Goal: Information Seeking & Learning: Compare options

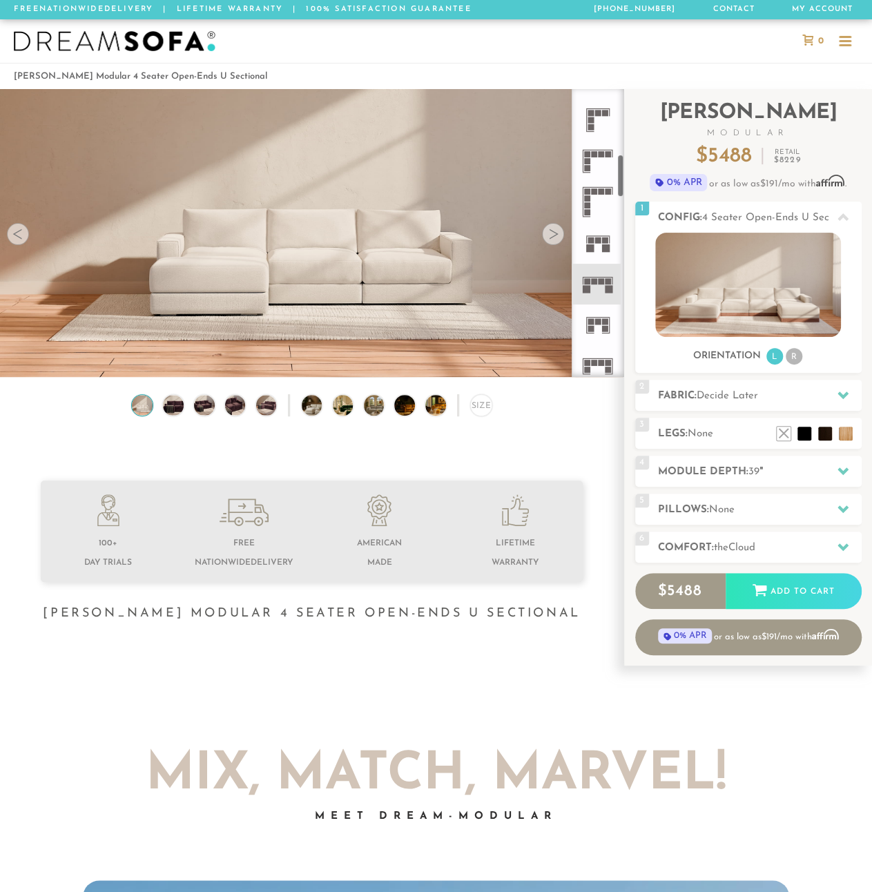
scroll to position [445, 0]
click at [606, 276] on rect at bounding box center [609, 277] width 6 height 6
click at [551, 235] on div at bounding box center [553, 234] width 22 height 22
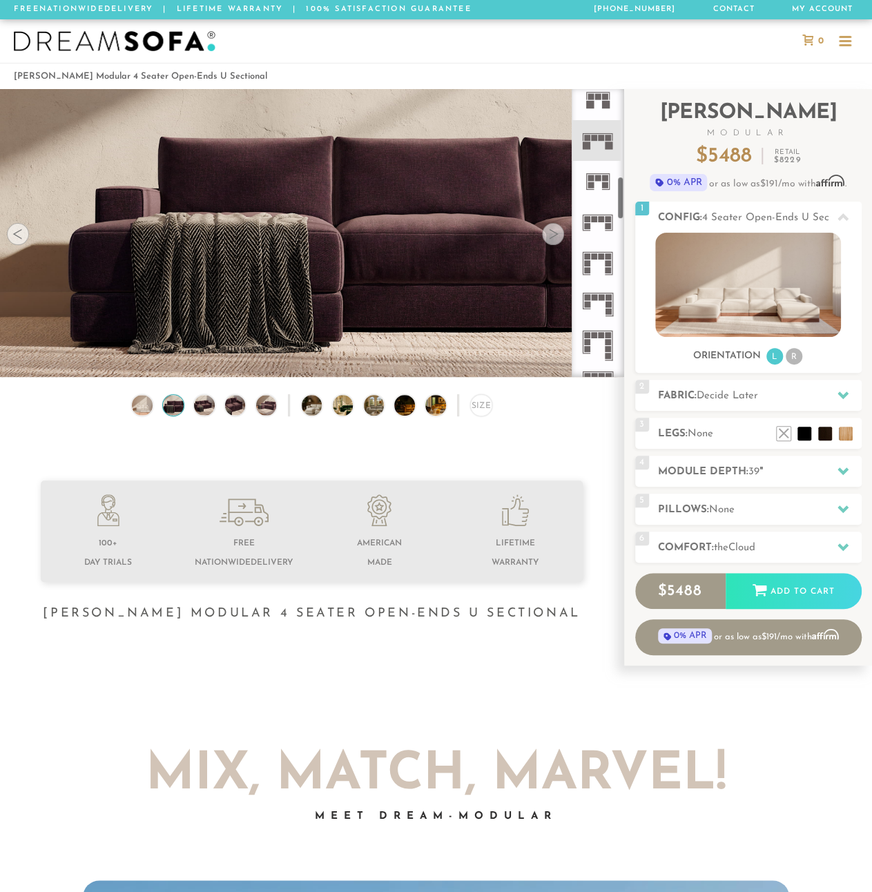
scroll to position [590, 0]
click at [601, 217] on icon at bounding box center [597, 216] width 41 height 41
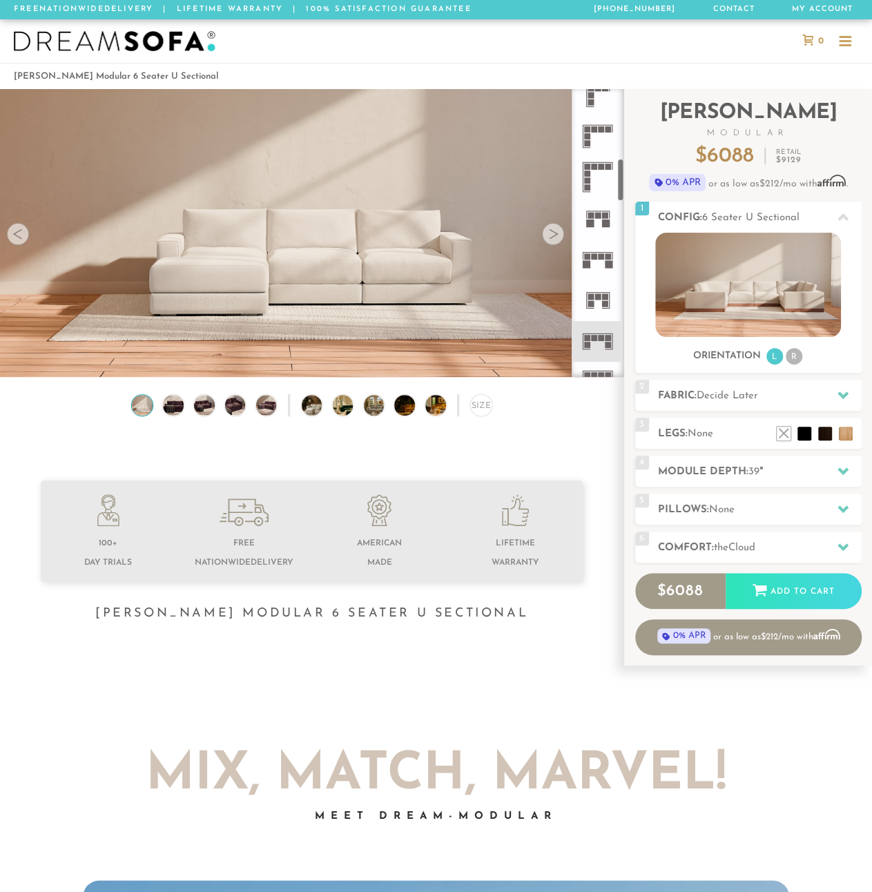
scroll to position [463, 0]
click at [604, 251] on icon at bounding box center [597, 262] width 41 height 41
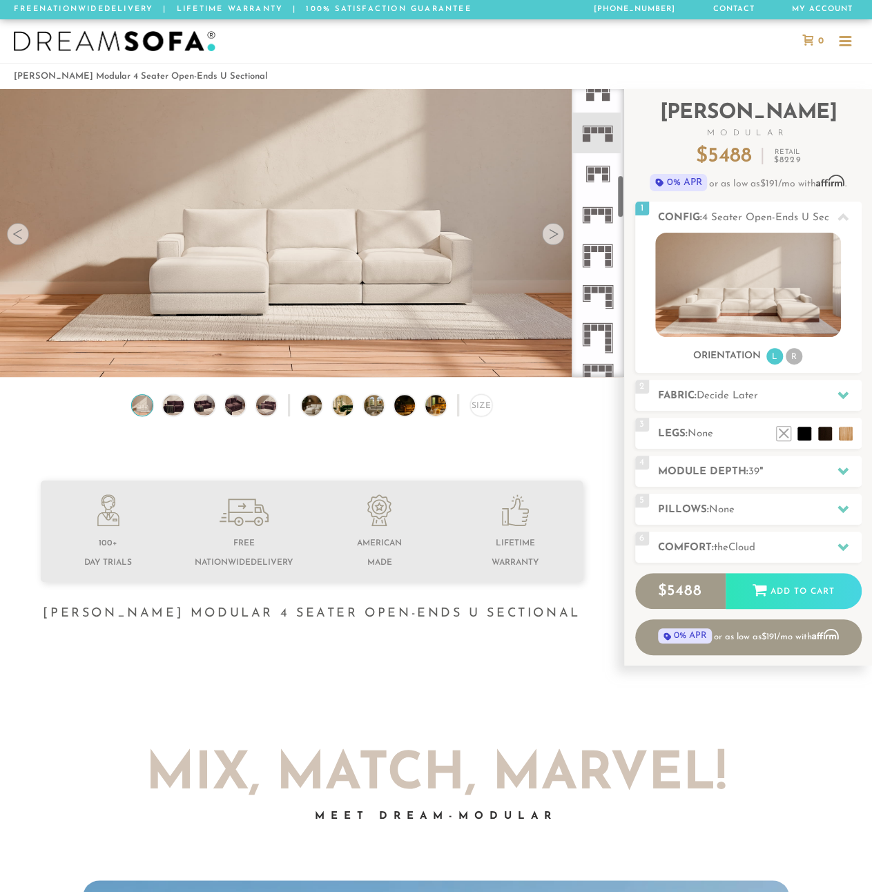
scroll to position [592, 0]
click at [606, 215] on rect at bounding box center [609, 218] width 6 height 6
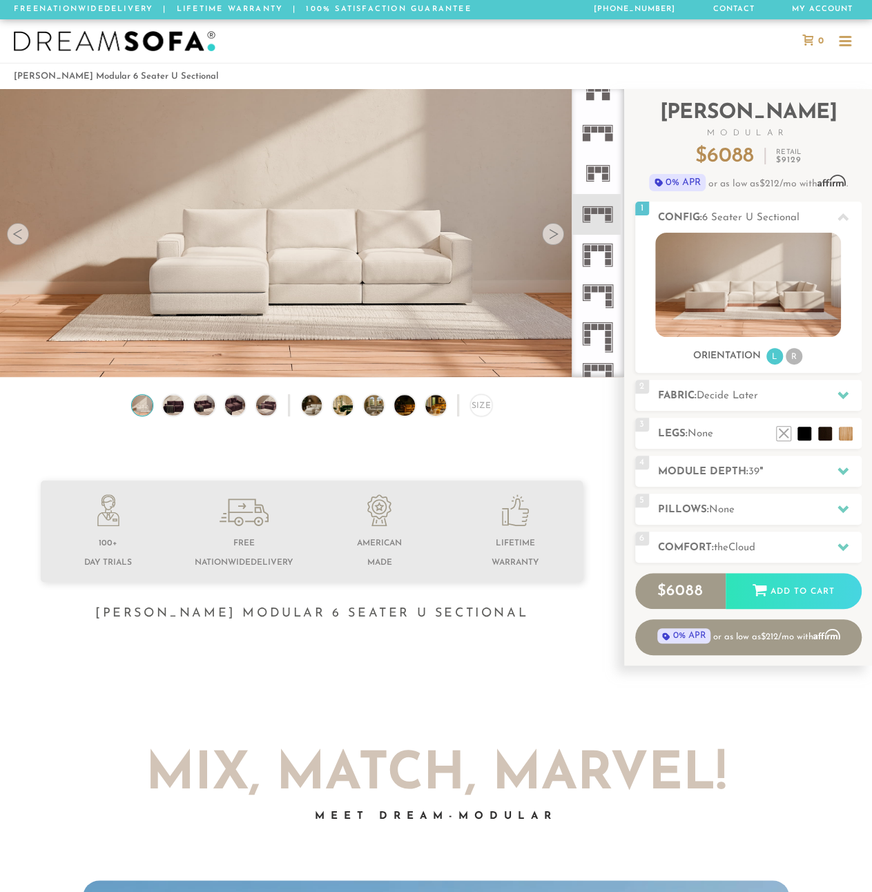
click at [604, 123] on icon at bounding box center [597, 132] width 41 height 41
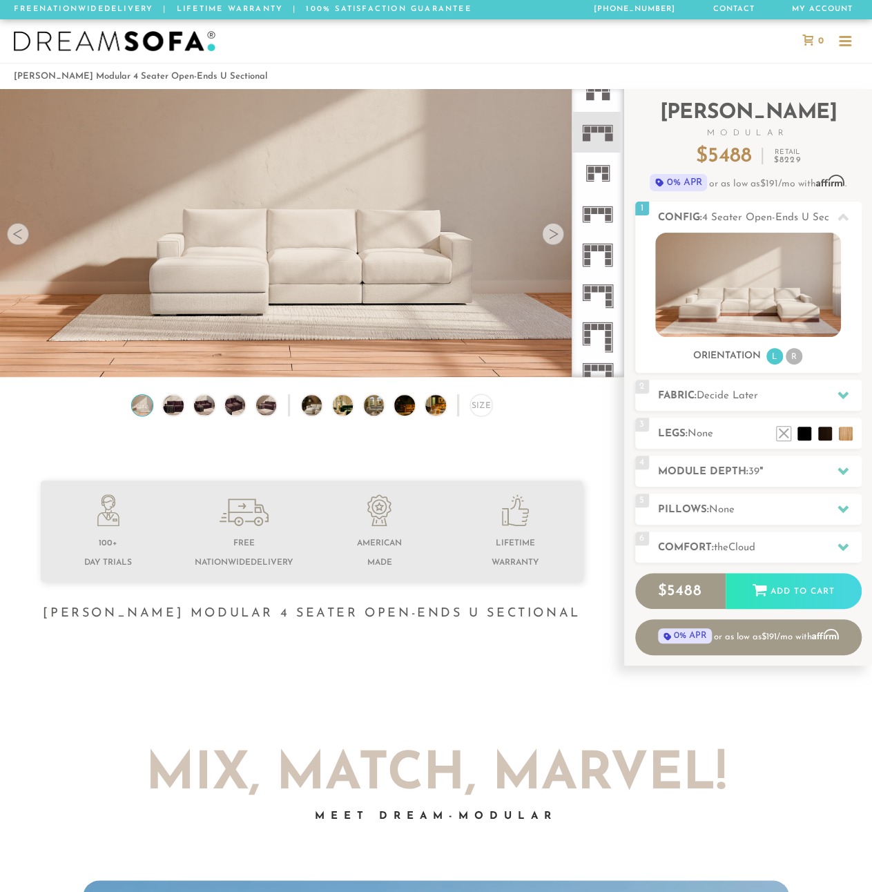
click at [597, 247] on rect at bounding box center [594, 248] width 6 height 6
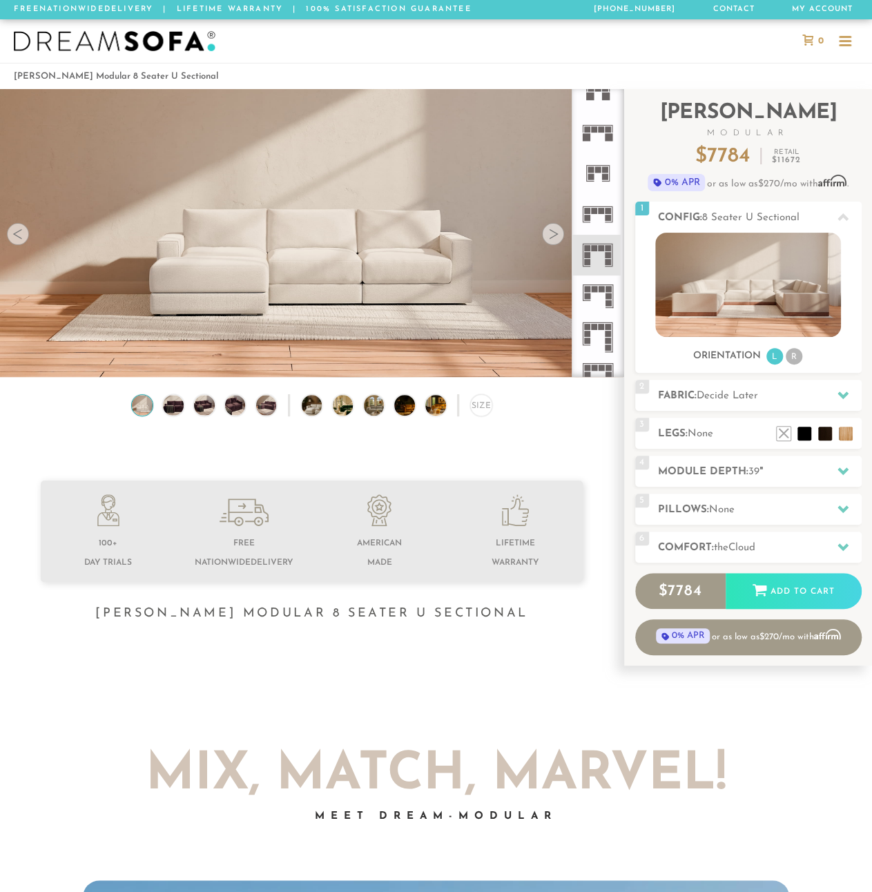
drag, startPoint x: 608, startPoint y: 418, endPoint x: 579, endPoint y: 405, distance: 31.6
click at [579, 405] on div "Size" at bounding box center [312, 408] width 624 height 28
click at [558, 234] on div at bounding box center [553, 234] width 22 height 22
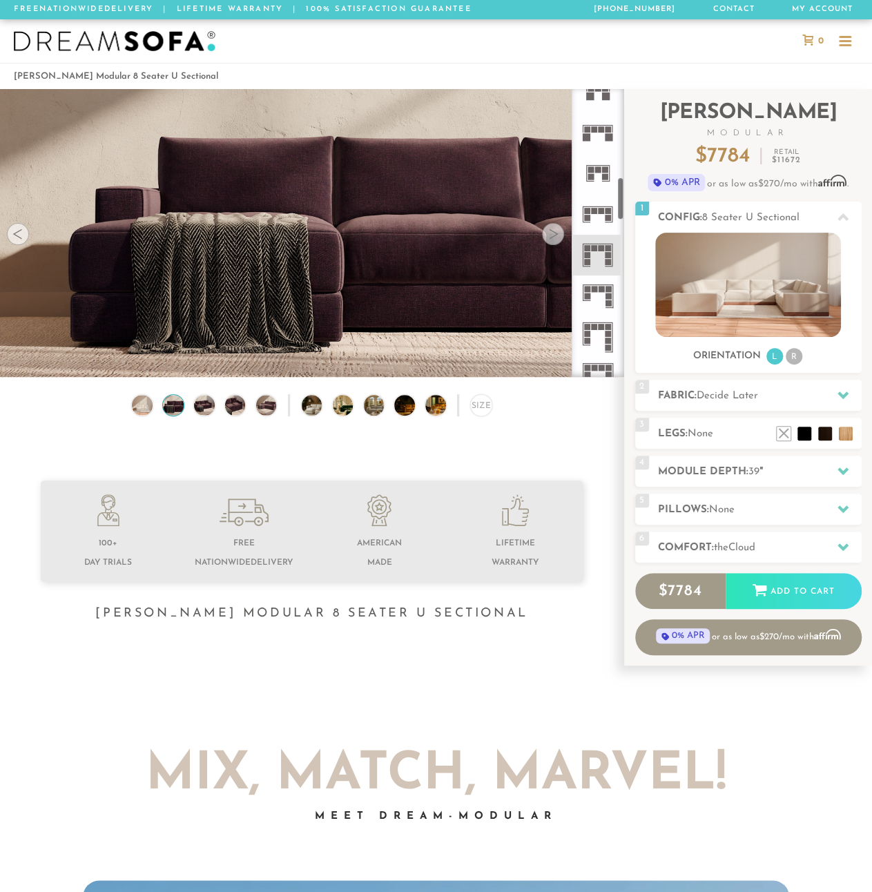
click at [558, 234] on div at bounding box center [553, 234] width 22 height 22
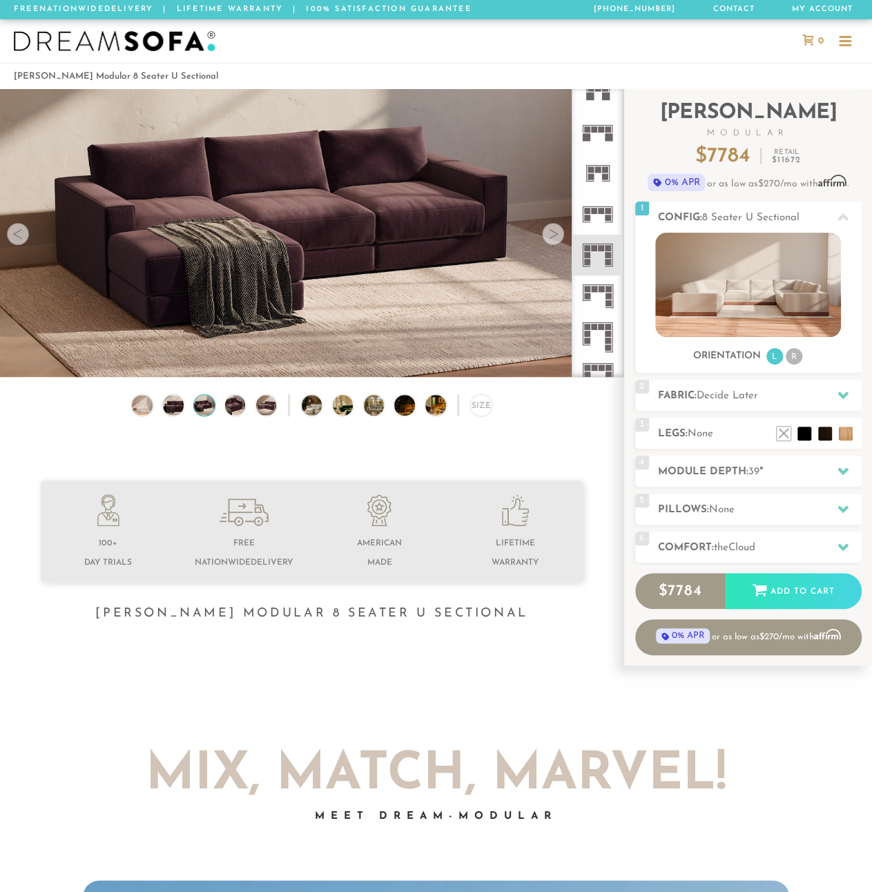
click at [558, 234] on div at bounding box center [553, 234] width 22 height 22
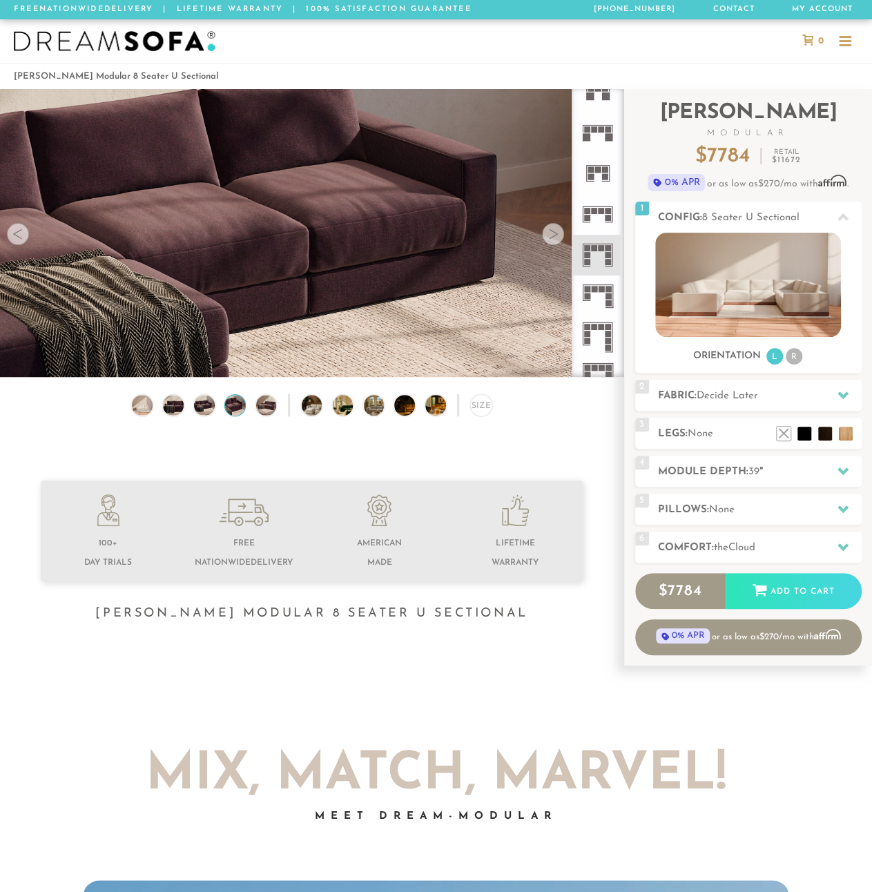
click at [558, 234] on div at bounding box center [553, 234] width 22 height 22
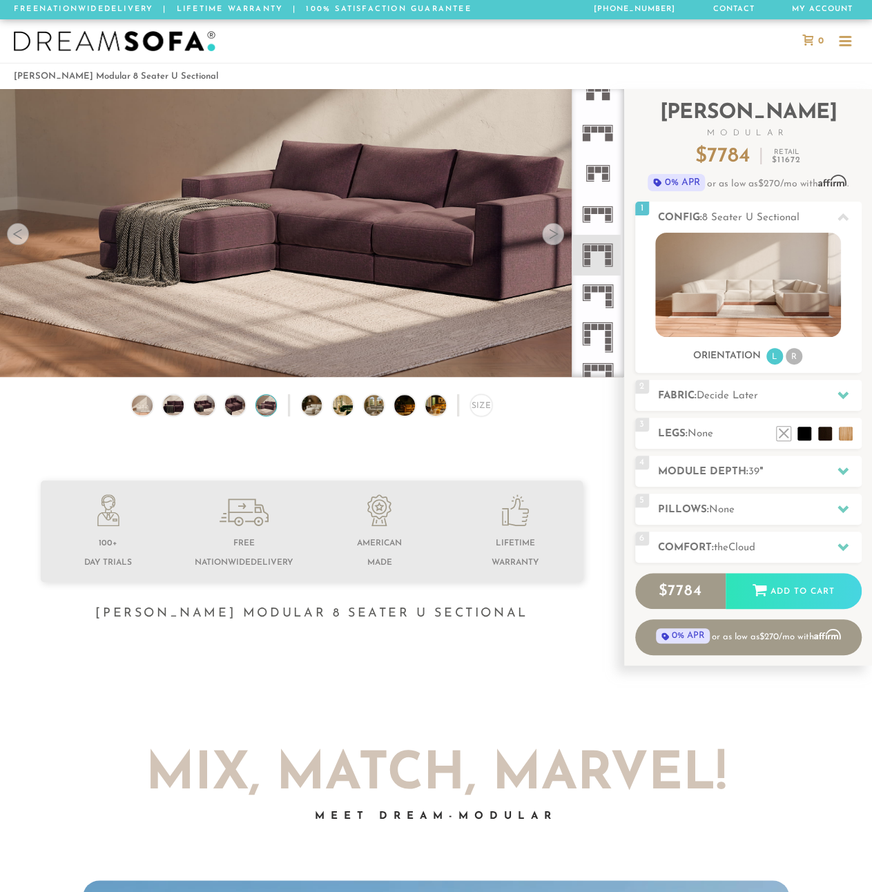
click at [558, 234] on div at bounding box center [553, 234] width 22 height 22
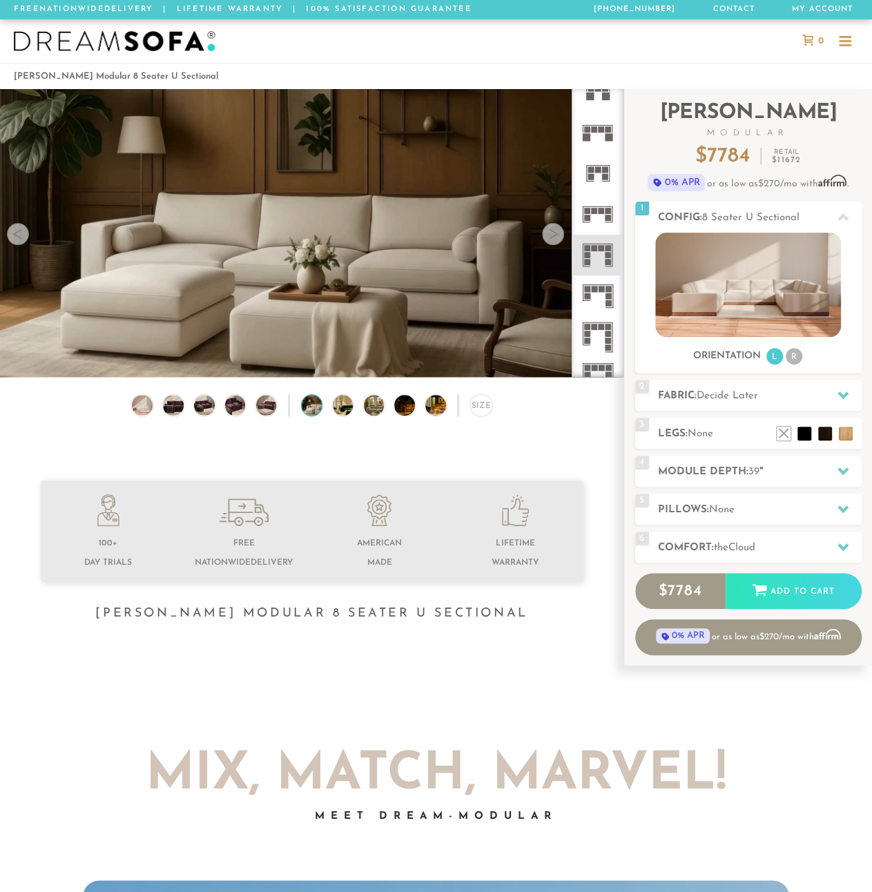
click at [558, 234] on div at bounding box center [553, 234] width 22 height 22
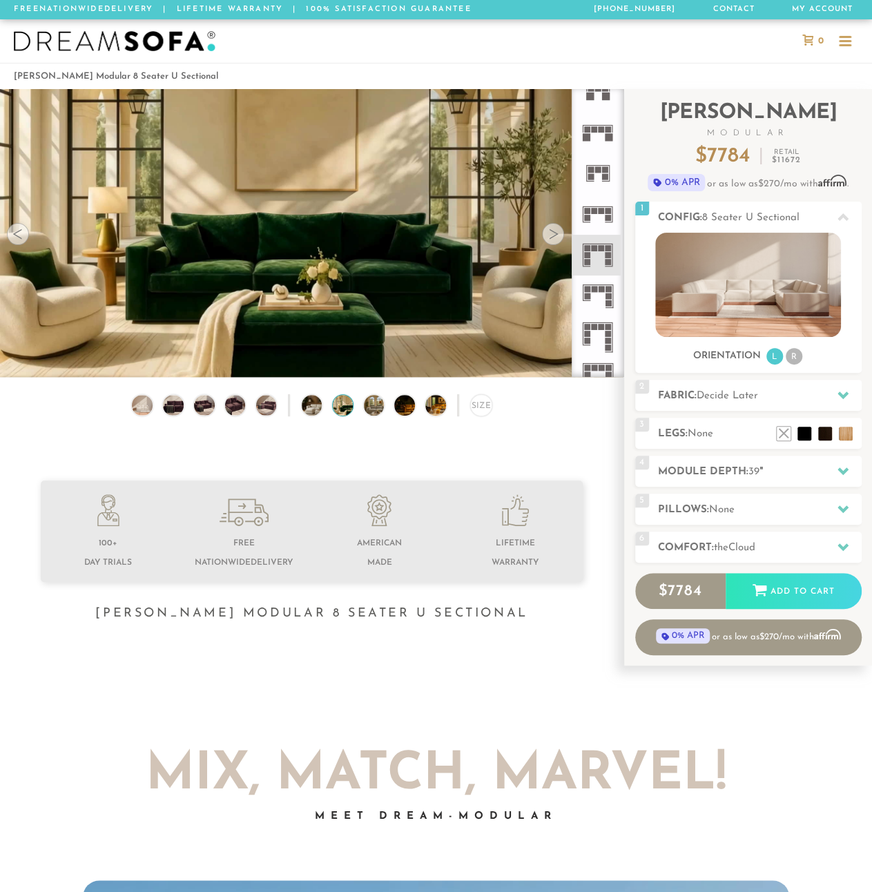
click at [558, 234] on div at bounding box center [553, 234] width 22 height 22
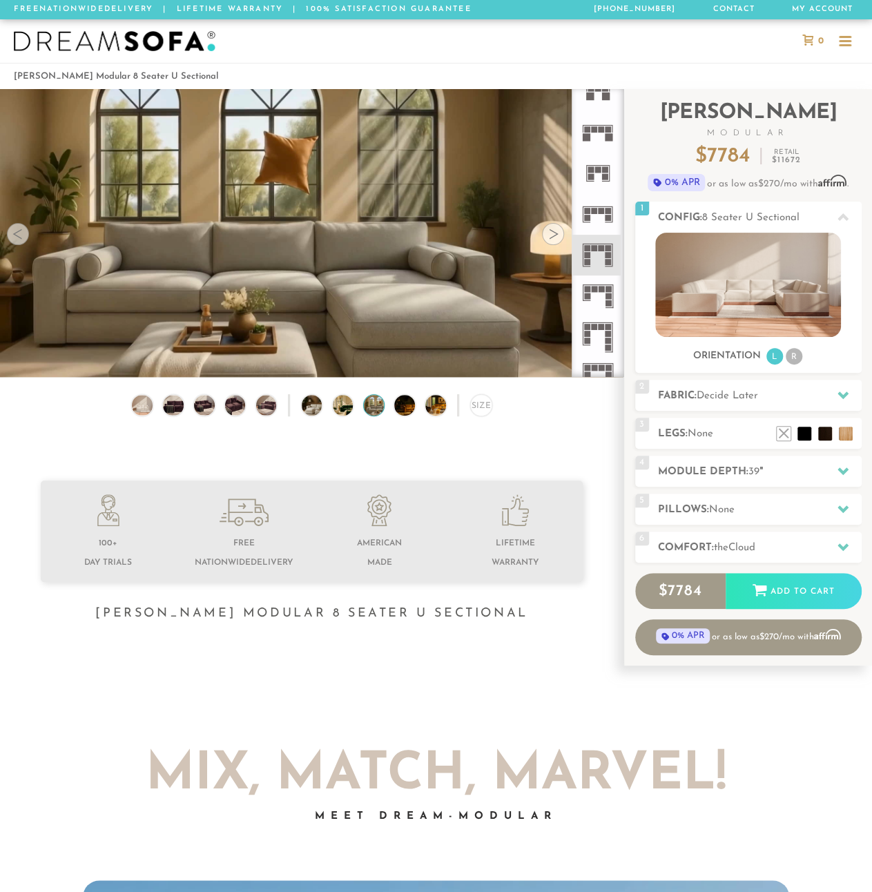
click at [558, 234] on div at bounding box center [553, 234] width 22 height 22
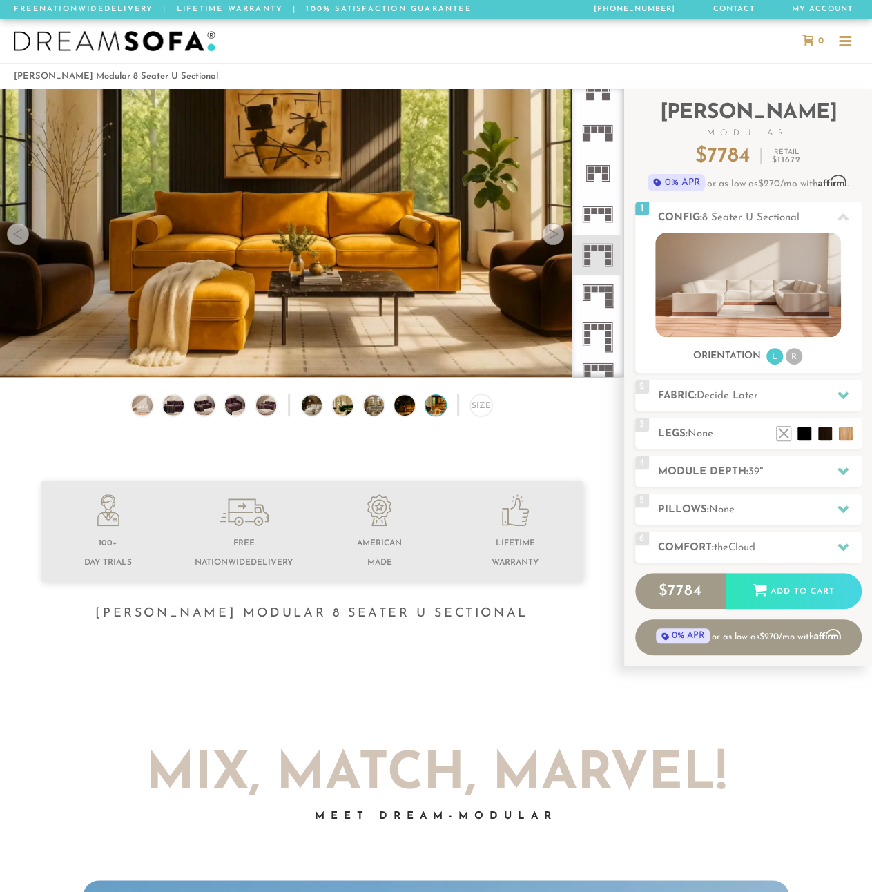
click at [558, 234] on div at bounding box center [553, 234] width 22 height 22
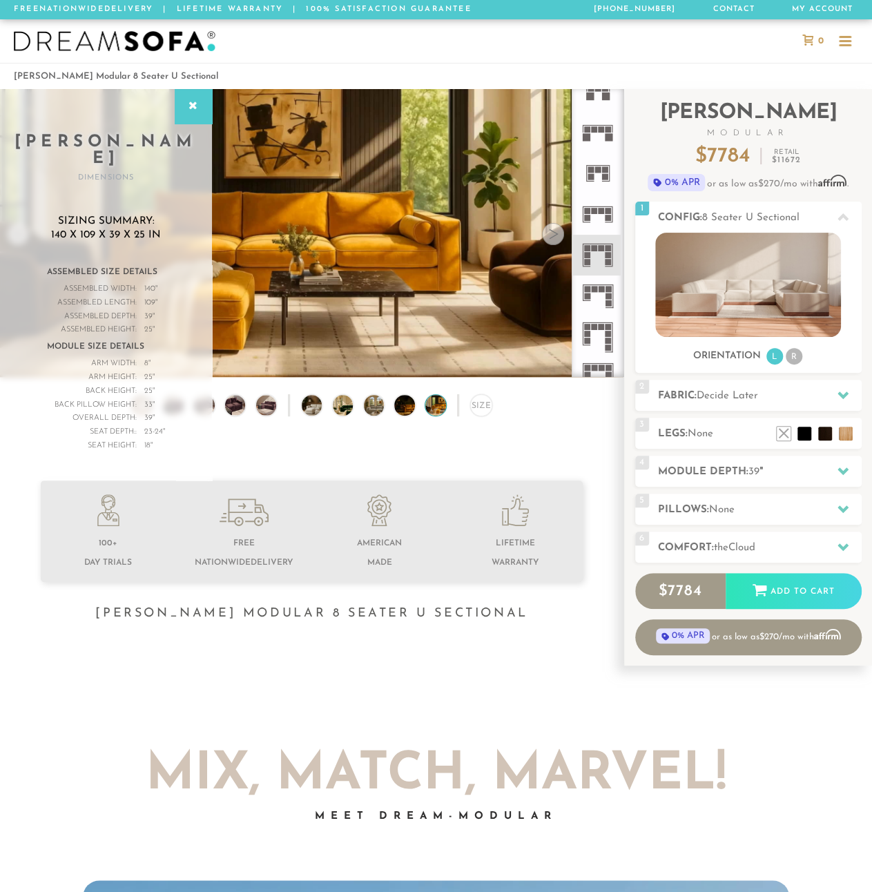
click at [558, 234] on div at bounding box center [553, 234] width 22 height 22
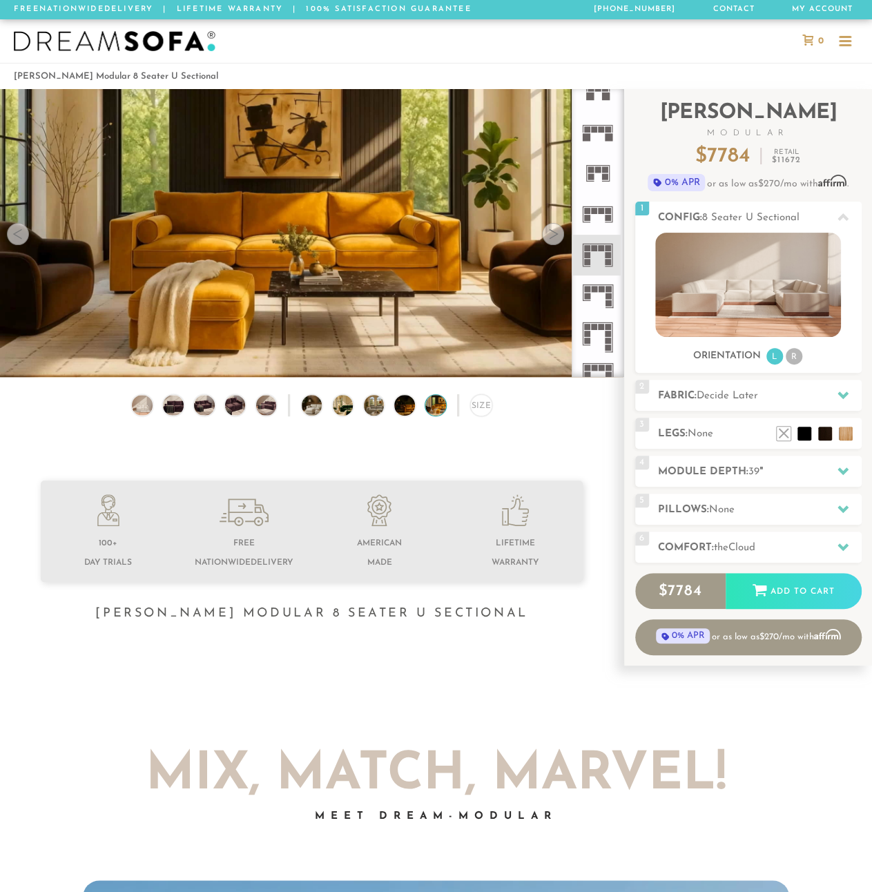
click at [558, 234] on div at bounding box center [553, 234] width 22 height 22
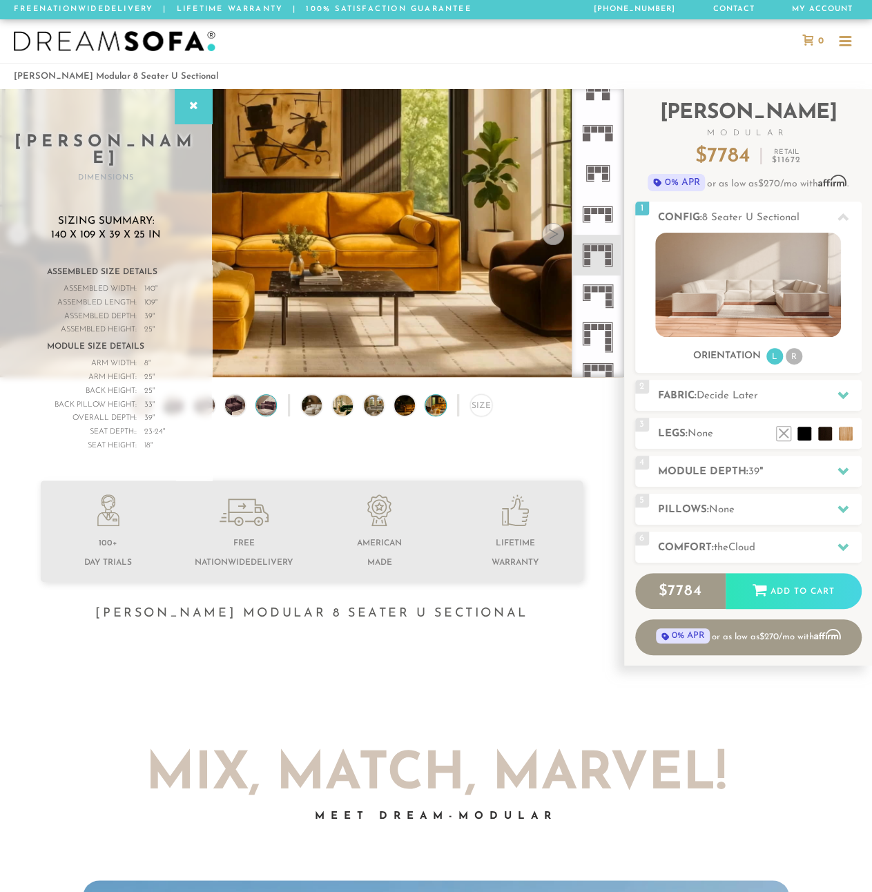
click at [275, 409] on img at bounding box center [266, 405] width 24 height 20
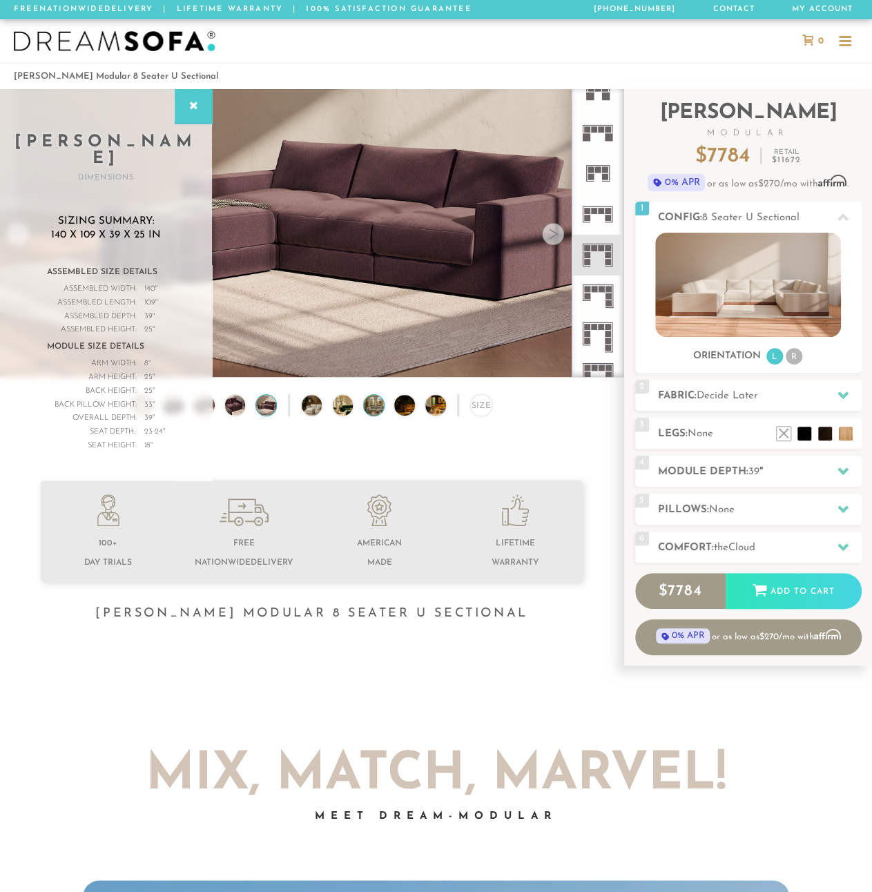
drag, startPoint x: 348, startPoint y: 412, endPoint x: 376, endPoint y: 414, distance: 28.3
click at [349, 412] on img at bounding box center [351, 405] width 36 height 20
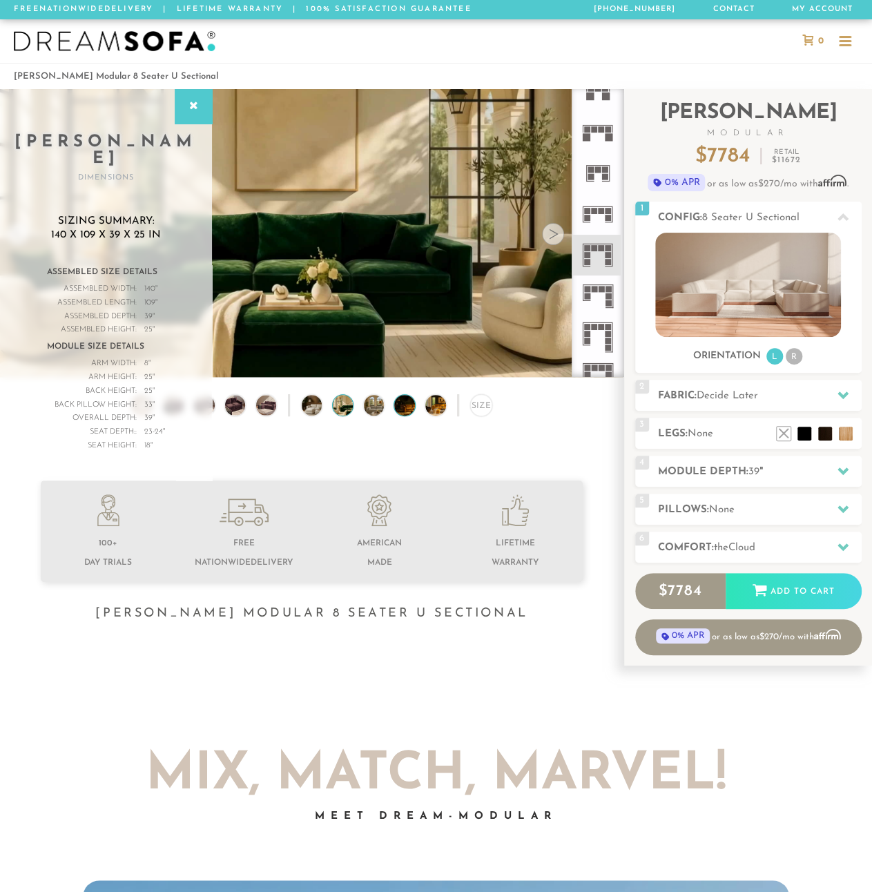
click at [398, 415] on div "Size" at bounding box center [312, 408] width 624 height 28
click at [426, 418] on div "Size" at bounding box center [312, 408] width 624 height 28
click at [827, 15] on link "My Account" at bounding box center [823, 9] width 72 height 19
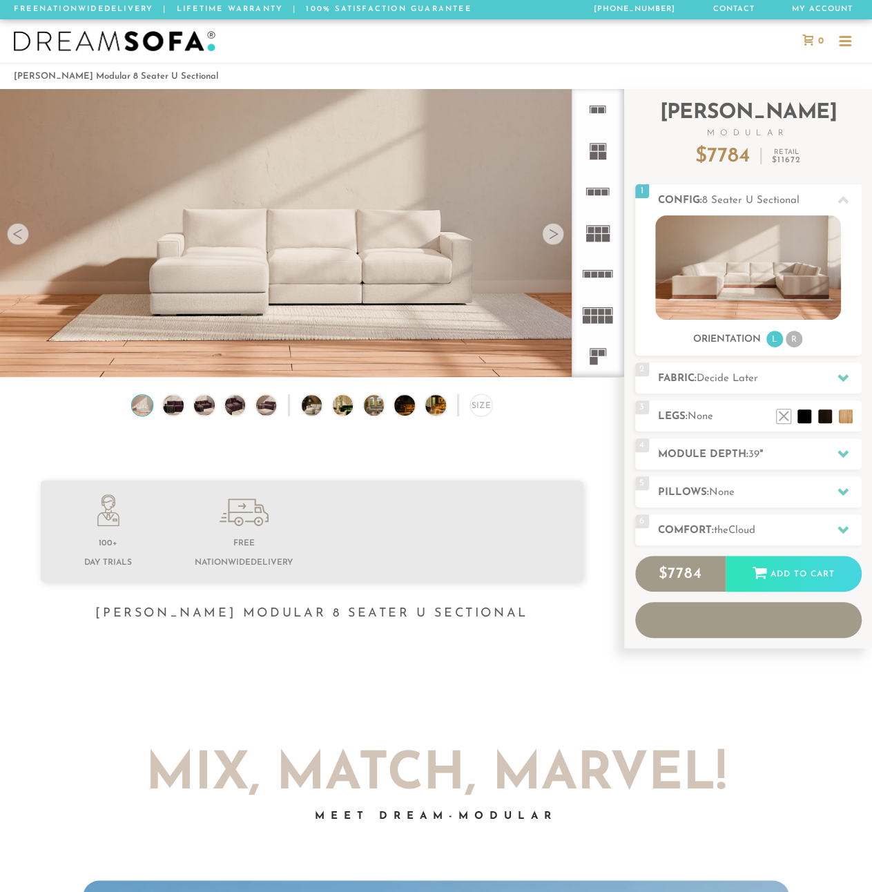
scroll to position [14780, 861]
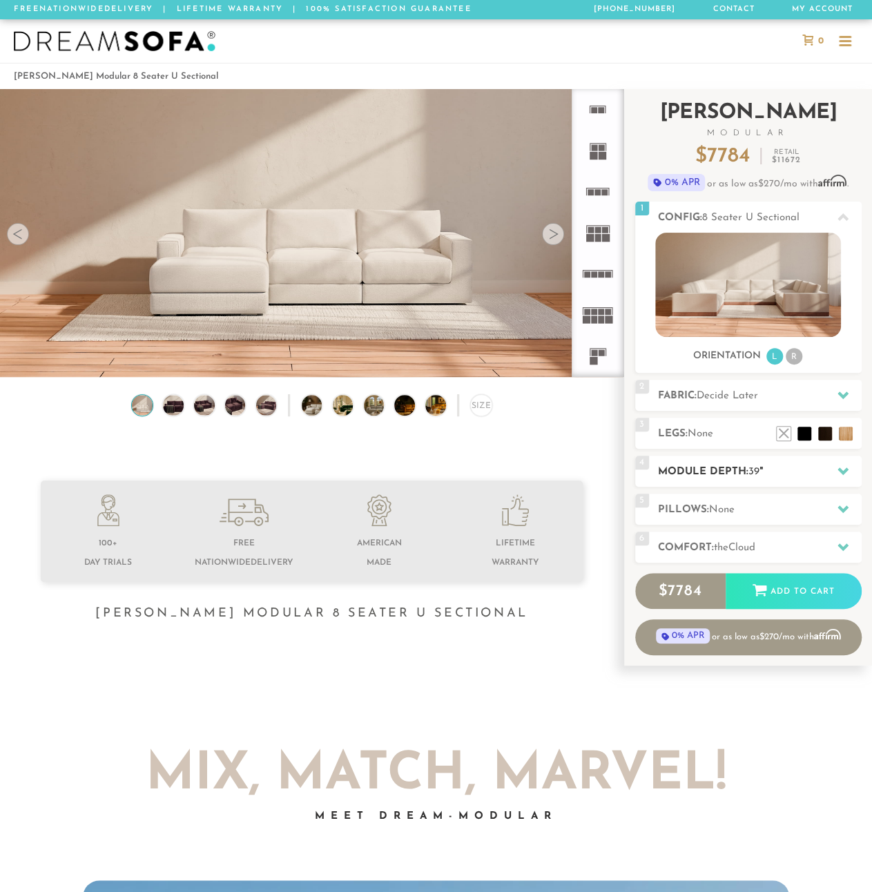
click at [743, 468] on h2 "Module Depth: 39 "" at bounding box center [760, 472] width 204 height 16
